Goal: Navigation & Orientation: Find specific page/section

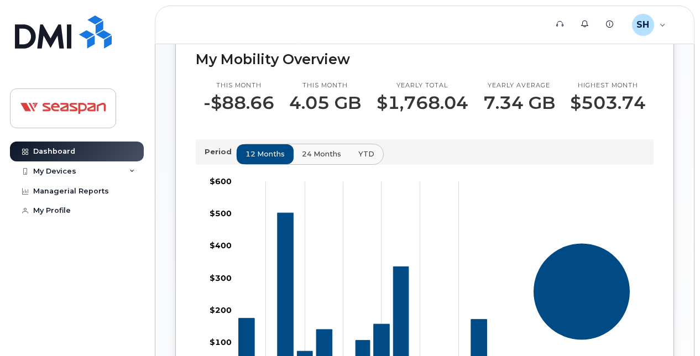
scroll to position [238, 0]
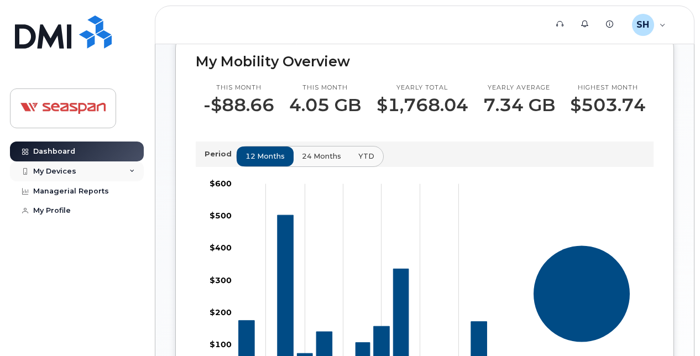
click at [71, 167] on div "My Devices" at bounding box center [54, 171] width 43 height 9
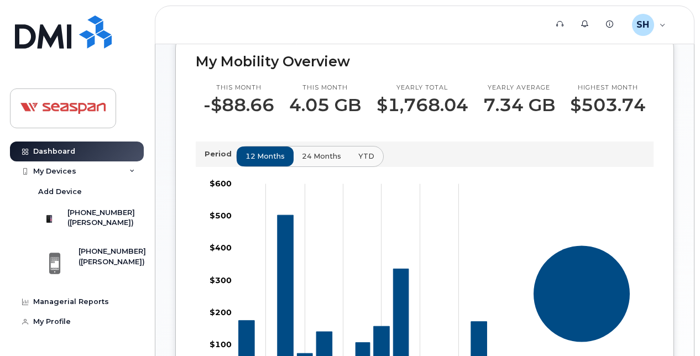
scroll to position [549, 0]
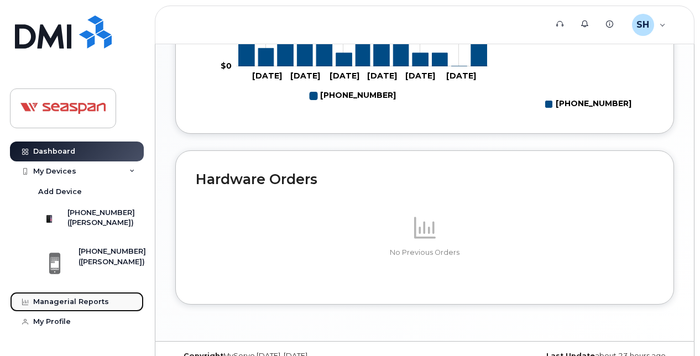
click at [74, 306] on div "Managerial Reports" at bounding box center [71, 301] width 76 height 9
click at [74, 303] on link "Managerial Reports" at bounding box center [77, 302] width 134 height 20
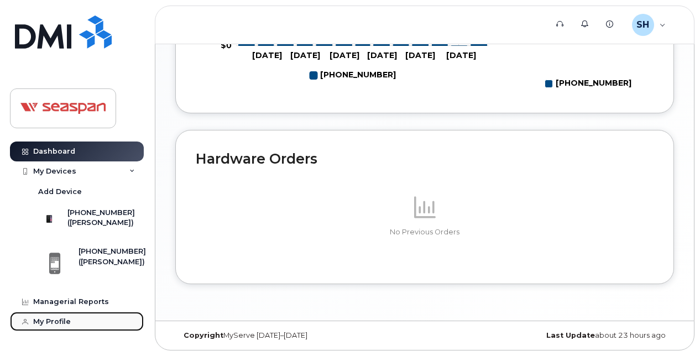
click at [48, 326] on div "My Profile" at bounding box center [52, 321] width 38 height 9
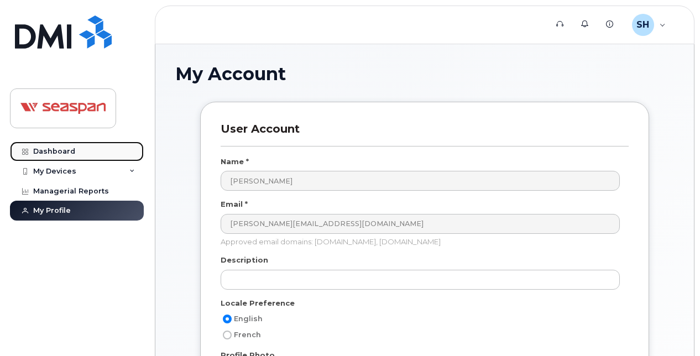
click at [54, 146] on link "Dashboard" at bounding box center [77, 151] width 134 height 20
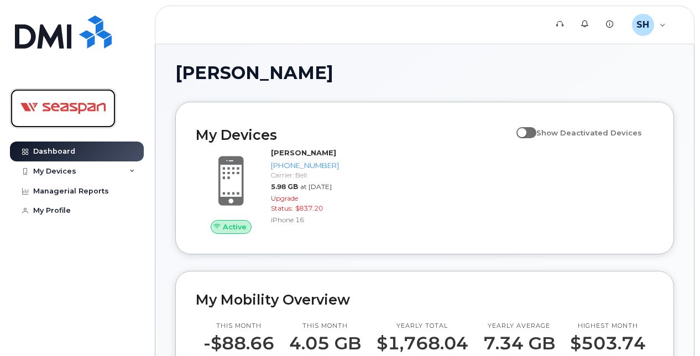
click at [68, 98] on img at bounding box center [62, 108] width 85 height 32
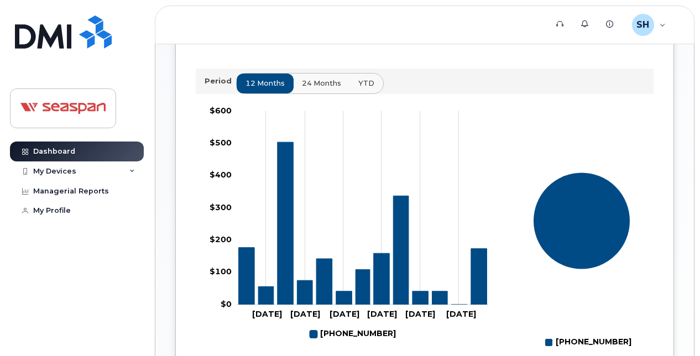
scroll to position [570, 0]
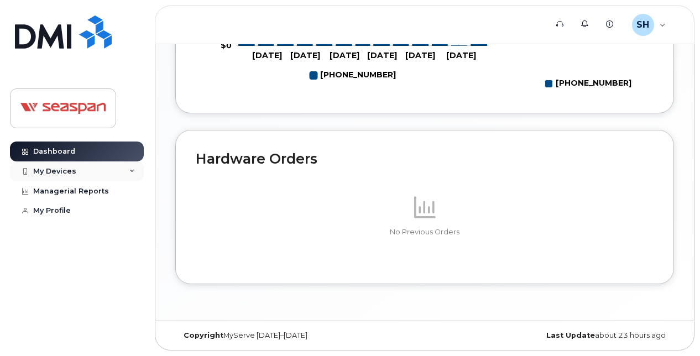
click at [55, 165] on div "My Devices" at bounding box center [77, 171] width 134 height 20
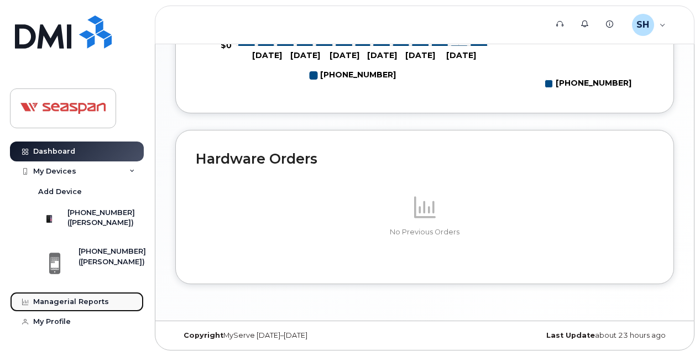
click at [93, 306] on div "Managerial Reports" at bounding box center [71, 301] width 76 height 9
click at [67, 302] on link "Managerial Reports" at bounding box center [77, 302] width 134 height 20
